Goal: Browse casually: Explore the website without a specific task or goal

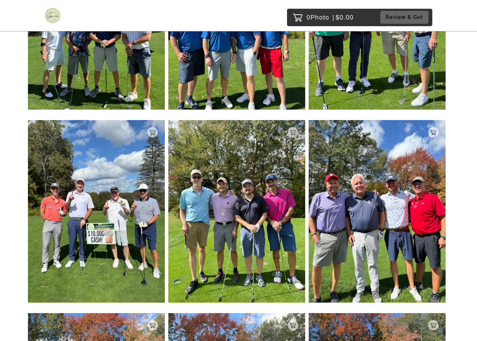
scroll to position [610, 0]
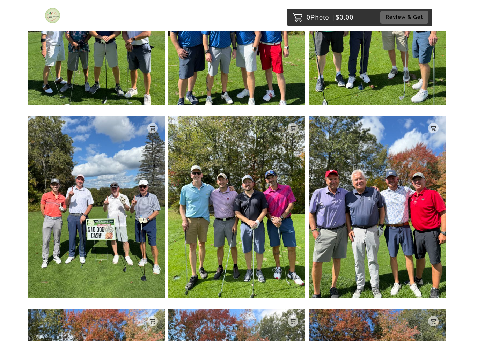
click at [428, 263] on img at bounding box center [377, 207] width 137 height 183
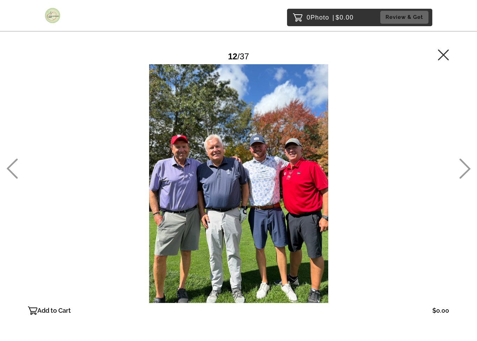
click at [457, 169] on main "Password Checker bypassed 12 / 37 Add to Cart $0.00 Gallery $0.00 Add" at bounding box center [238, 171] width 477 height 342
click at [465, 170] on icon at bounding box center [465, 169] width 12 height 20
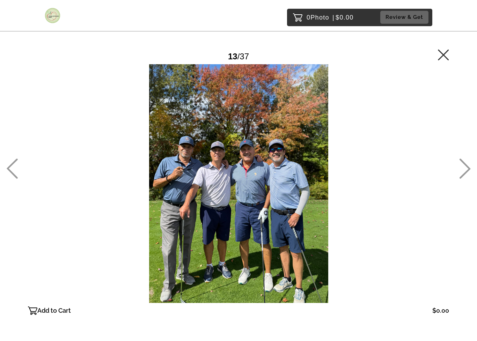
click at [465, 172] on icon at bounding box center [465, 169] width 12 height 20
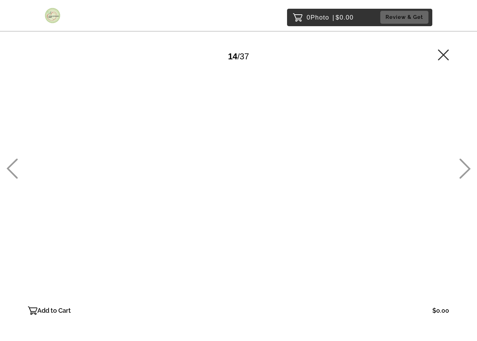
click at [465, 172] on icon at bounding box center [465, 169] width 12 height 20
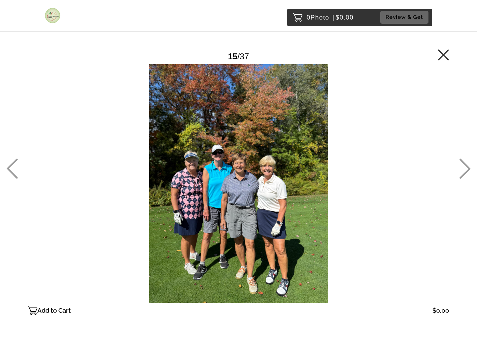
click at [465, 173] on icon at bounding box center [465, 169] width 11 height 20
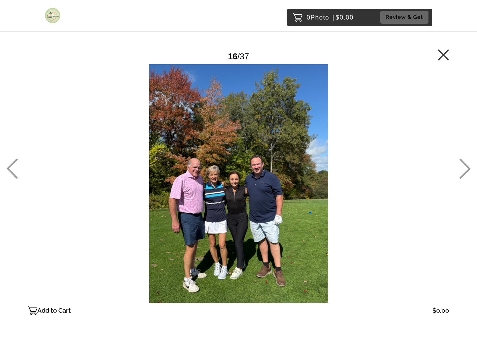
click at [469, 169] on icon at bounding box center [465, 169] width 11 height 20
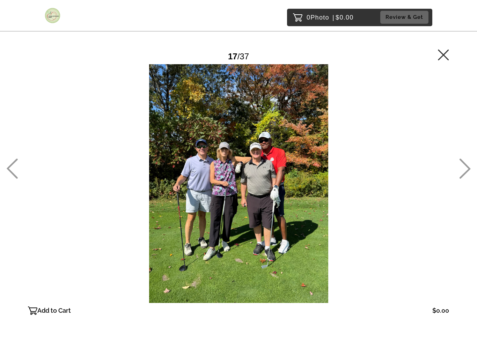
click at [466, 167] on icon at bounding box center [465, 169] width 12 height 20
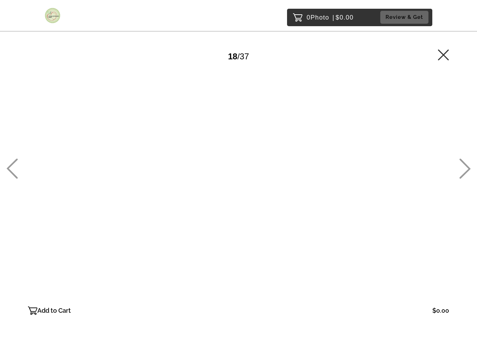
click at [469, 166] on icon at bounding box center [465, 169] width 12 height 20
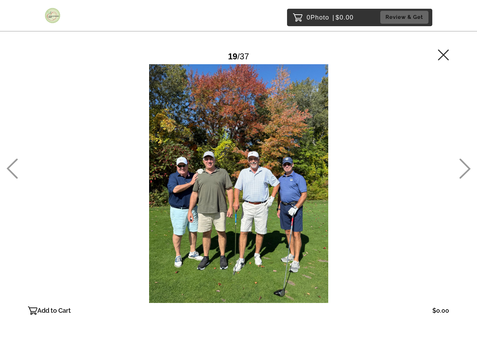
click at [470, 166] on icon at bounding box center [465, 169] width 12 height 20
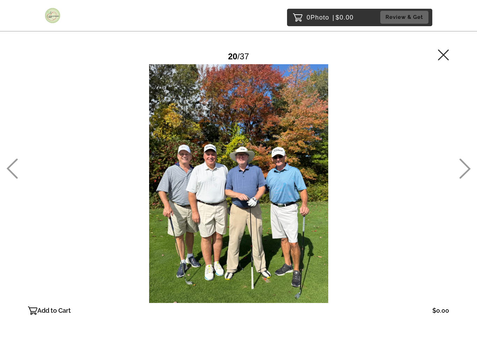
click at [470, 167] on icon at bounding box center [465, 169] width 12 height 20
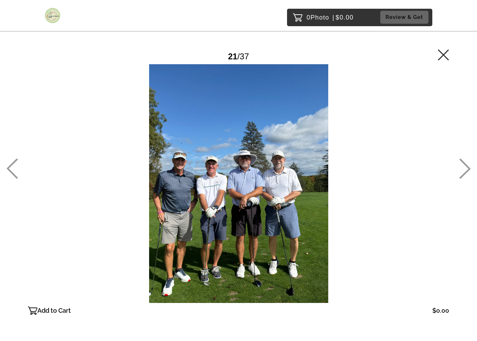
click at [468, 168] on icon at bounding box center [465, 169] width 11 height 20
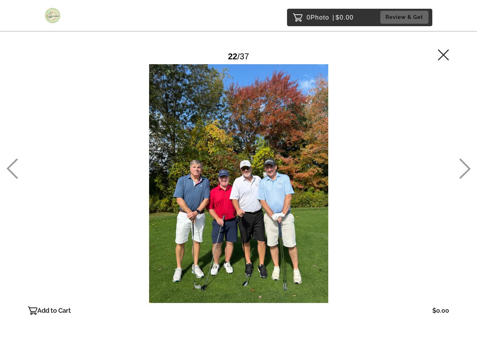
click at [471, 165] on icon at bounding box center [465, 169] width 12 height 20
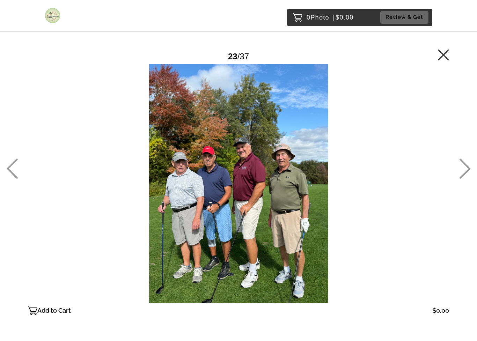
click at [469, 167] on icon at bounding box center [465, 169] width 12 height 20
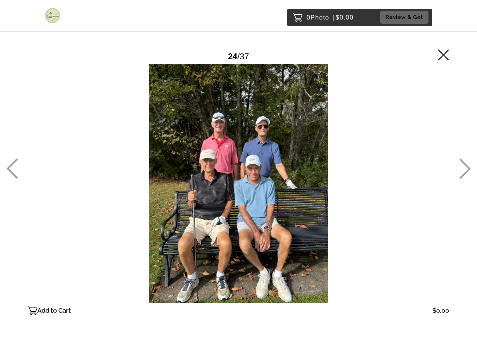
click at [469, 169] on icon at bounding box center [465, 169] width 11 height 20
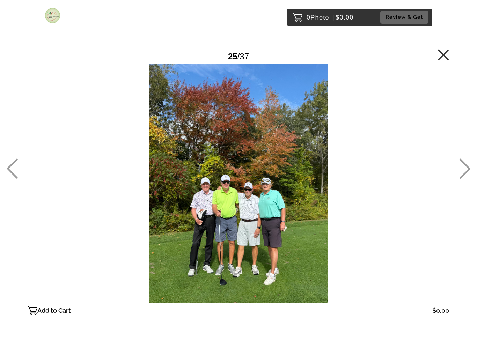
click at [470, 167] on icon at bounding box center [465, 169] width 12 height 20
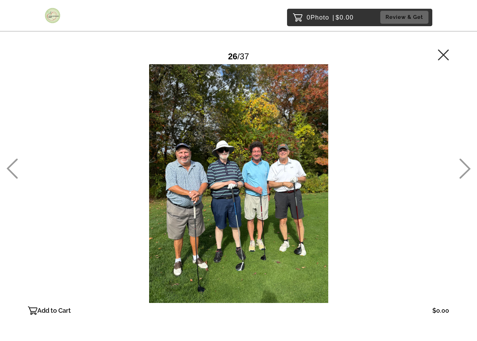
click at [470, 167] on icon at bounding box center [465, 169] width 12 height 20
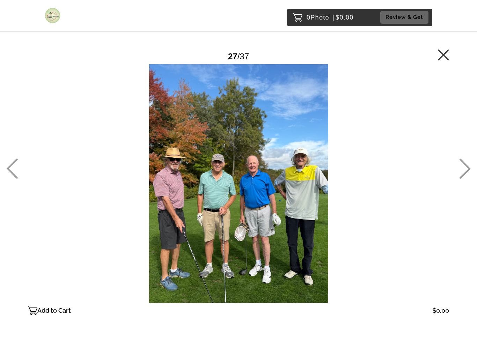
click at [469, 167] on icon at bounding box center [465, 169] width 11 height 20
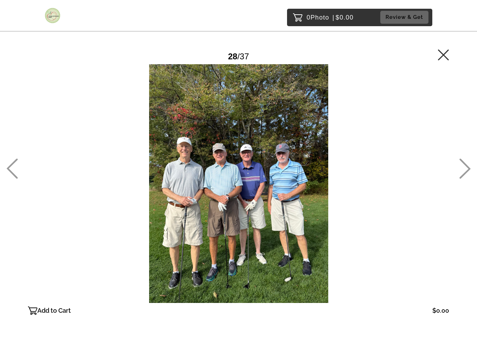
click at [470, 167] on icon at bounding box center [465, 169] width 12 height 20
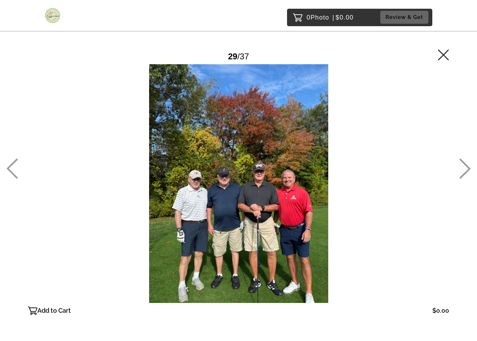
click at [470, 165] on icon at bounding box center [465, 169] width 12 height 20
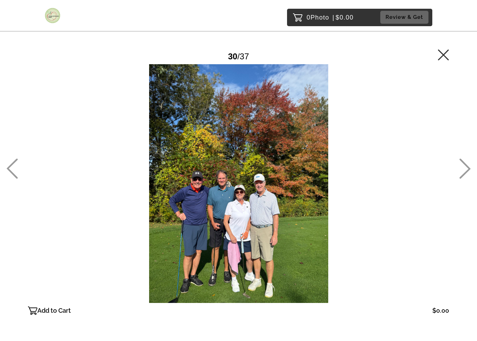
click at [470, 166] on icon at bounding box center [465, 169] width 12 height 20
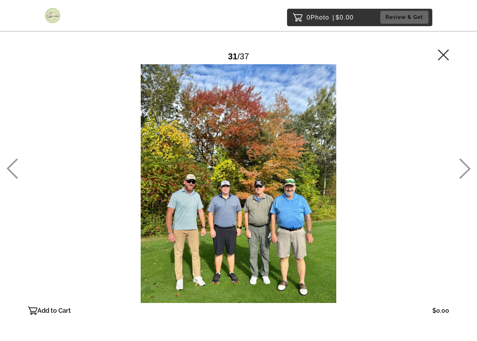
click at [469, 169] on icon at bounding box center [465, 169] width 12 height 20
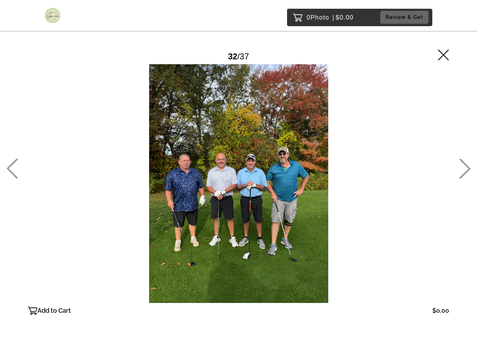
click at [468, 167] on icon at bounding box center [465, 169] width 11 height 20
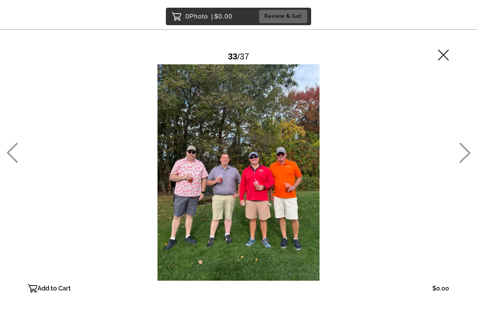
click at [465, 155] on icon at bounding box center [465, 153] width 12 height 20
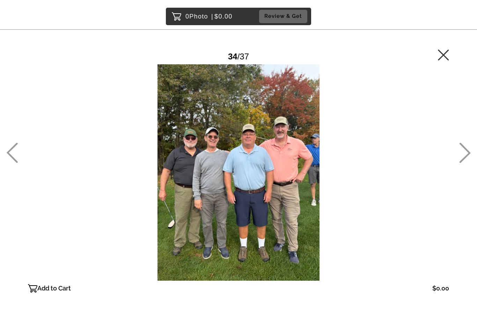
click at [464, 155] on icon at bounding box center [465, 153] width 12 height 20
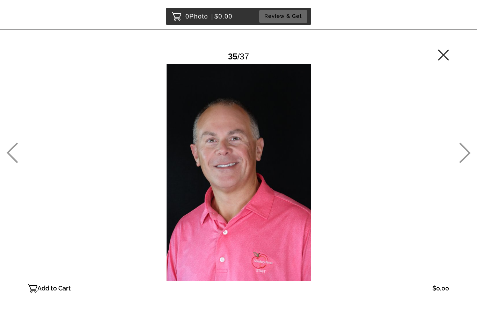
click at [470, 147] on icon at bounding box center [465, 153] width 12 height 20
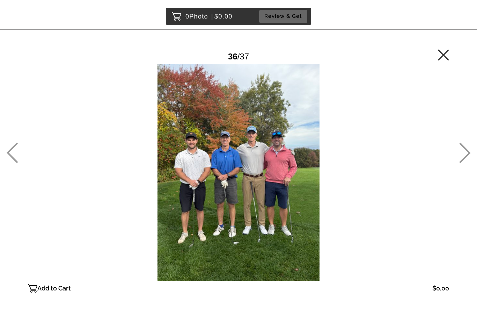
click at [468, 153] on icon at bounding box center [465, 153] width 12 height 20
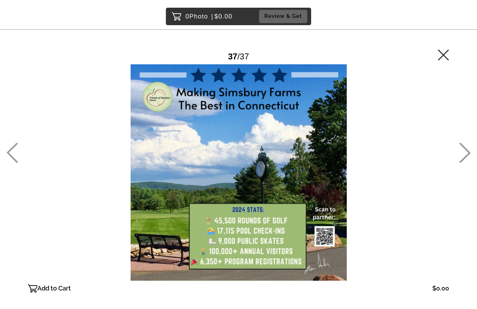
click at [458, 49] on main "Password Checker bypassed 37 / 37 Add to Cart $0.00 Gallery $0.00 Add" at bounding box center [238, 159] width 477 height 319
click at [439, 53] on icon at bounding box center [443, 54] width 11 height 11
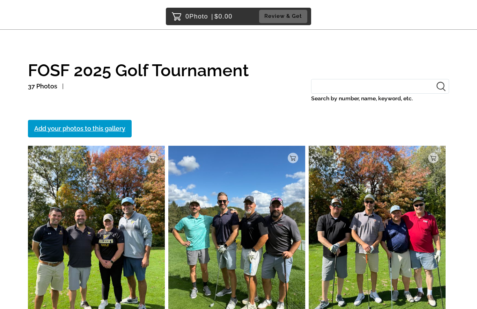
click at [126, 251] on img at bounding box center [96, 237] width 137 height 183
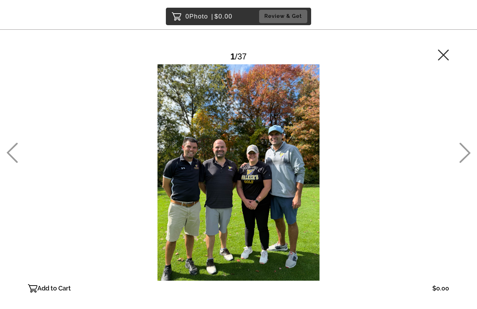
click at [466, 154] on icon at bounding box center [465, 153] width 12 height 20
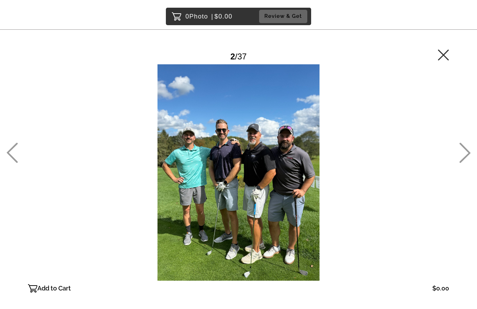
click at [19, 141] on main "Password Checker bypassed 2 / 37 Add to Cart $0.00 Gallery $0.00 Add" at bounding box center [238, 159] width 477 height 319
click at [13, 152] on icon at bounding box center [12, 153] width 12 height 20
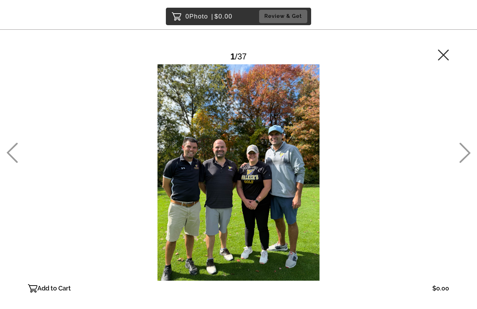
click at [470, 150] on icon at bounding box center [465, 153] width 12 height 20
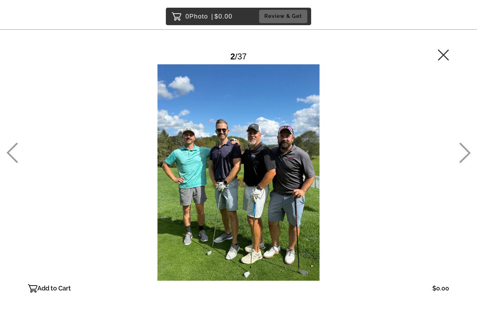
click at [465, 155] on icon at bounding box center [465, 153] width 12 height 20
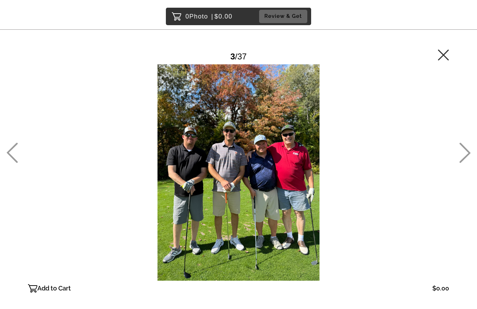
click at [462, 152] on icon at bounding box center [465, 153] width 12 height 20
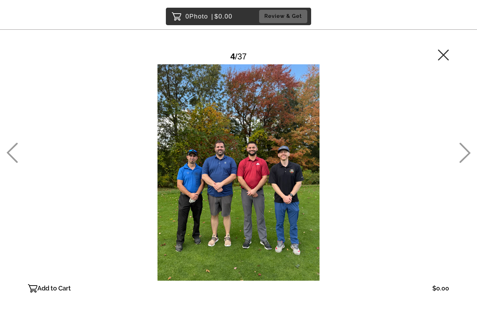
click at [467, 155] on icon at bounding box center [465, 153] width 11 height 20
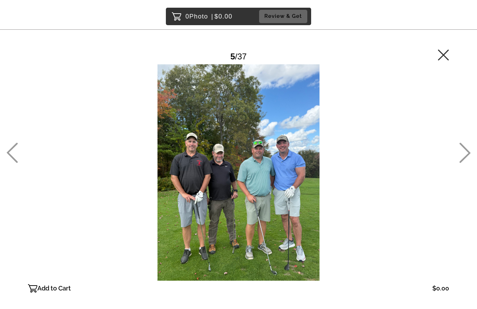
click at [466, 158] on icon at bounding box center [465, 153] width 12 height 20
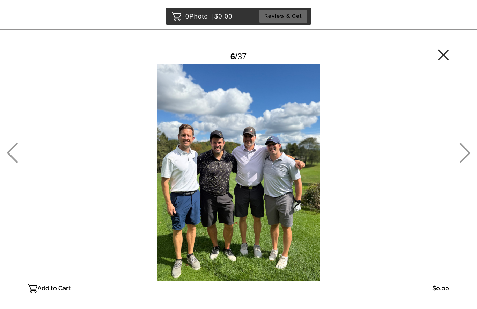
click at [466, 155] on icon at bounding box center [465, 153] width 12 height 20
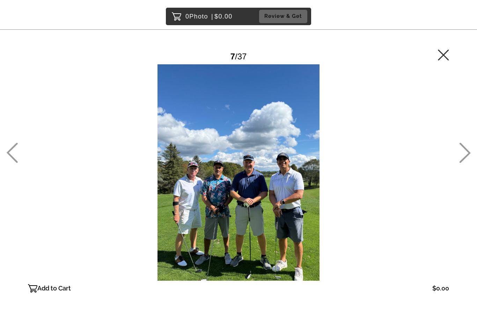
click at [466, 154] on icon at bounding box center [465, 153] width 12 height 20
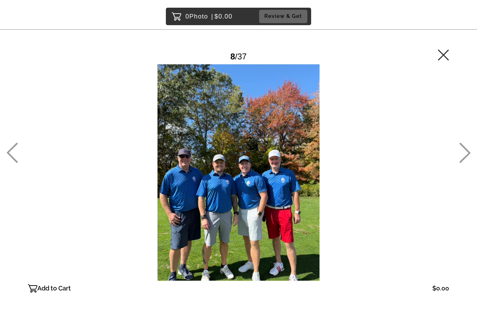
click at [463, 155] on icon at bounding box center [465, 153] width 12 height 20
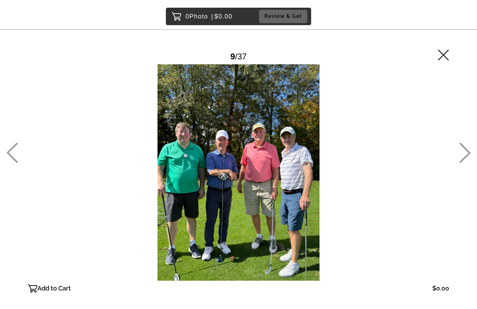
click at [464, 161] on icon at bounding box center [465, 153] width 12 height 20
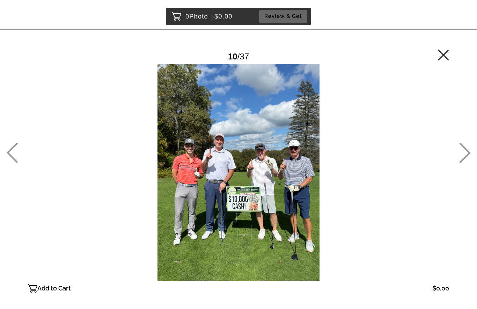
click at [466, 157] on icon at bounding box center [465, 153] width 11 height 20
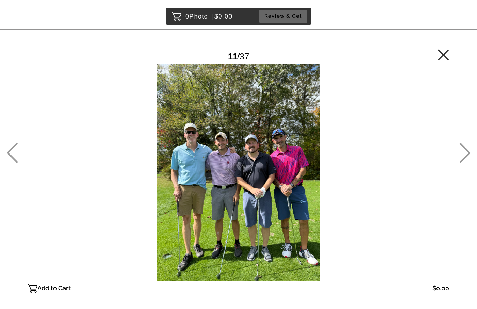
click at [468, 152] on icon at bounding box center [465, 153] width 12 height 20
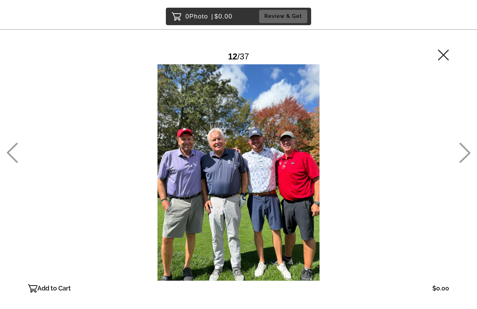
click at [465, 152] on icon at bounding box center [465, 153] width 12 height 20
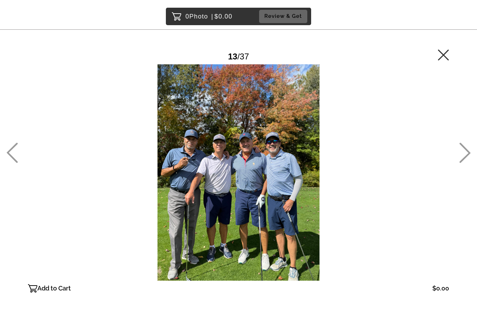
click at [467, 152] on icon at bounding box center [465, 153] width 12 height 20
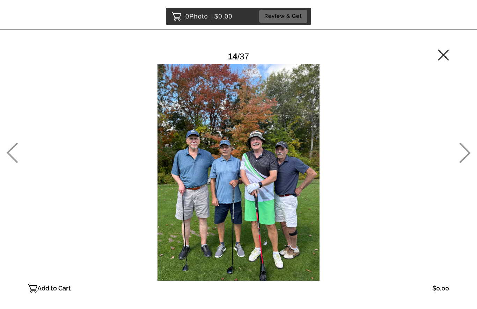
click at [466, 154] on icon at bounding box center [465, 153] width 12 height 20
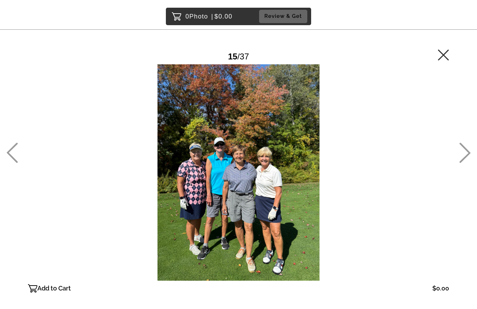
click at [469, 163] on link at bounding box center [465, 160] width 12 height 7
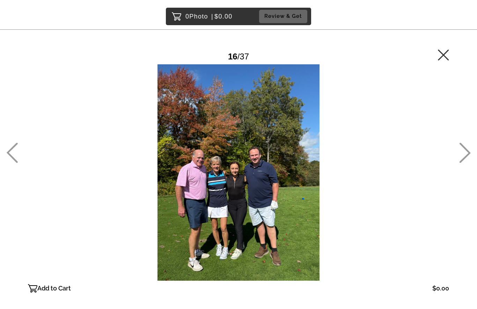
click at [464, 157] on icon at bounding box center [465, 153] width 12 height 20
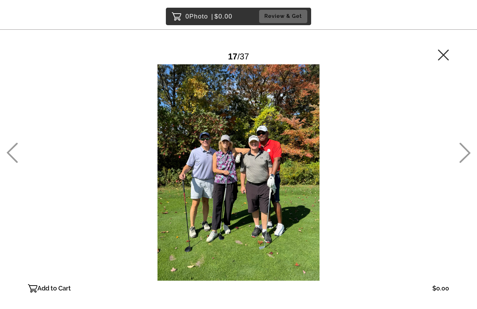
click at [463, 158] on icon at bounding box center [465, 153] width 12 height 20
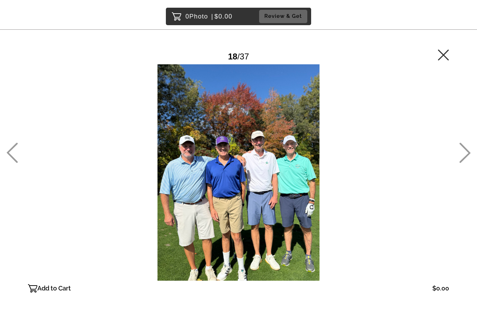
click at [449, 50] on icon at bounding box center [443, 54] width 11 height 11
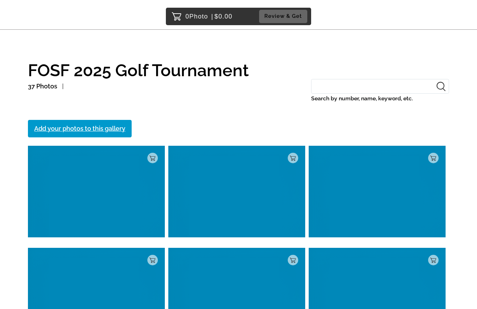
scroll to position [622, 0]
